Goal: Information Seeking & Learning: Learn about a topic

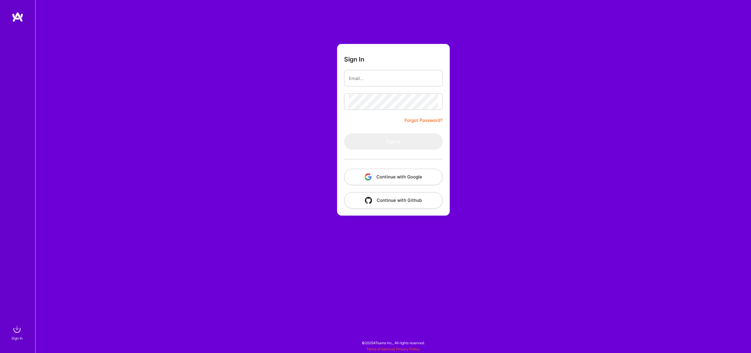
click at [397, 176] on button "Continue with Google" at bounding box center [393, 177] width 99 height 16
drag, startPoint x: 235, startPoint y: 37, endPoint x: 159, endPoint y: 1, distance: 84.5
click at [235, 37] on div "Sign In Forgot Password? Sign In Continue with Google Continue with Github" at bounding box center [392, 176] width 715 height 353
click at [389, 172] on button "Continue with Google" at bounding box center [393, 177] width 99 height 16
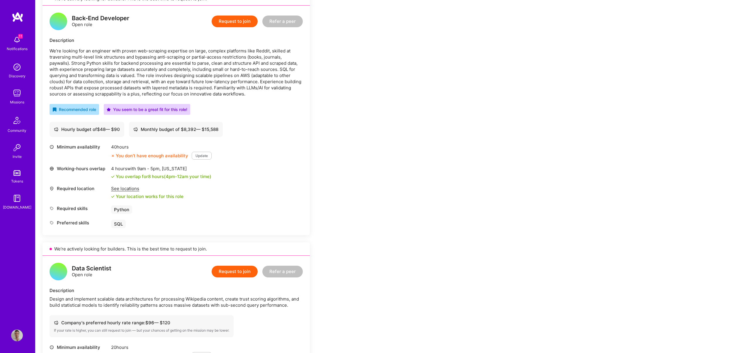
scroll to position [92, 0]
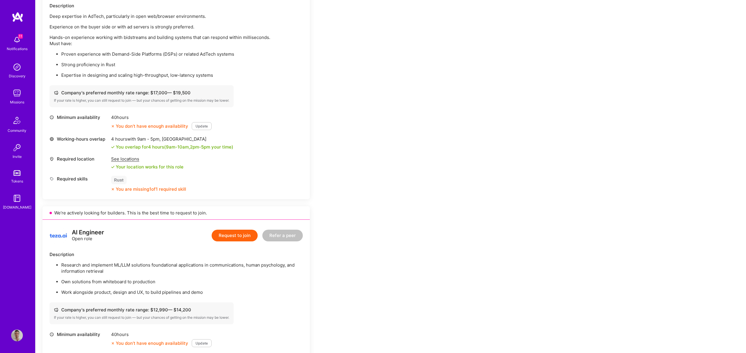
scroll to position [116, 0]
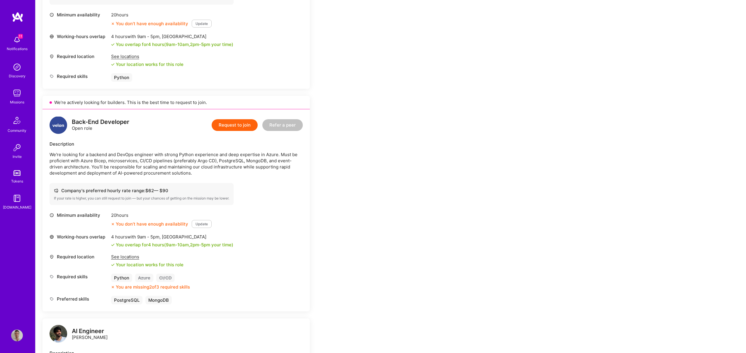
scroll to position [385, 0]
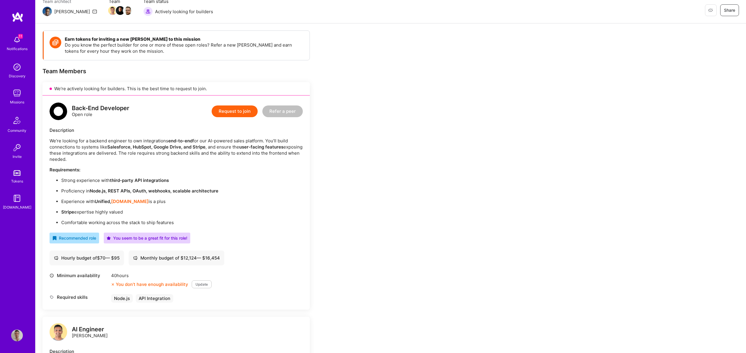
scroll to position [62, 0]
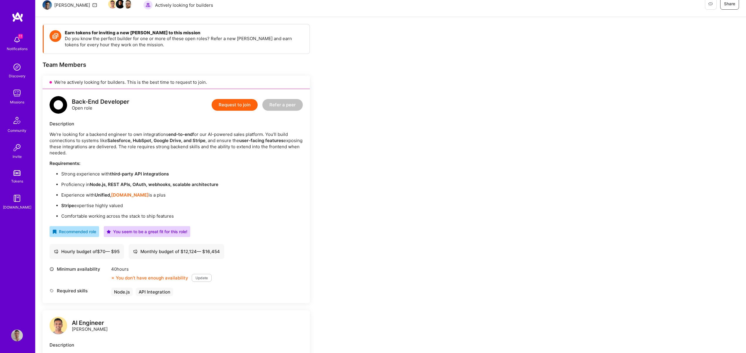
drag, startPoint x: 325, startPoint y: 147, endPoint x: 332, endPoint y: 155, distance: 11.0
click at [331, 155] on div "Earn tokens for inviting a new A.Teamer to this mission Do you know the perfect…" at bounding box center [219, 358] width 352 height 669
click at [332, 155] on div "Earn tokens for inviting a new A.Teamer to this mission Do you know the perfect…" at bounding box center [219, 358] width 352 height 669
click at [301, 157] on div "We’re looking for a backend engineer to own integrations end-to-end for our AI-…" at bounding box center [176, 175] width 253 height 88
drag, startPoint x: 71, startPoint y: 206, endPoint x: 118, endPoint y: 207, distance: 47.8
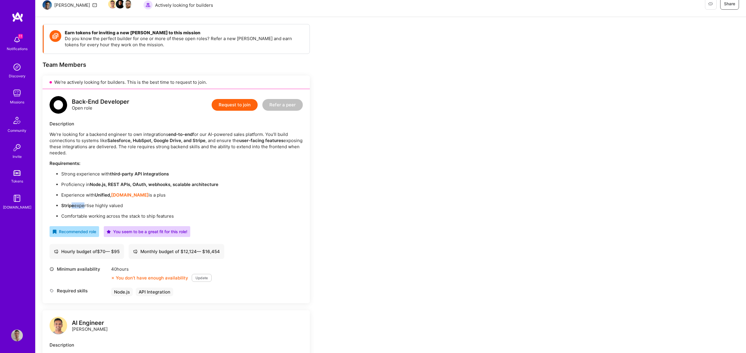
click at [111, 207] on p "Stripe expertise highly valued" at bounding box center [182, 206] width 242 height 6
click at [118, 207] on p "Stripe expertise highly valued" at bounding box center [182, 206] width 242 height 6
drag, startPoint x: 164, startPoint y: 215, endPoint x: 91, endPoint y: 214, distance: 72.7
click at [94, 213] on p "Comfortable working across the stack to ship features" at bounding box center [182, 216] width 242 height 6
click at [91, 214] on p "Comfortable working across the stack to ship features" at bounding box center [182, 216] width 242 height 6
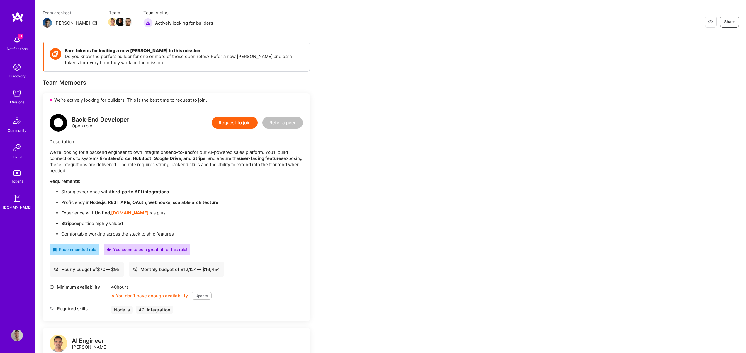
scroll to position [47, 0]
